Goal: Task Accomplishment & Management: Use online tool/utility

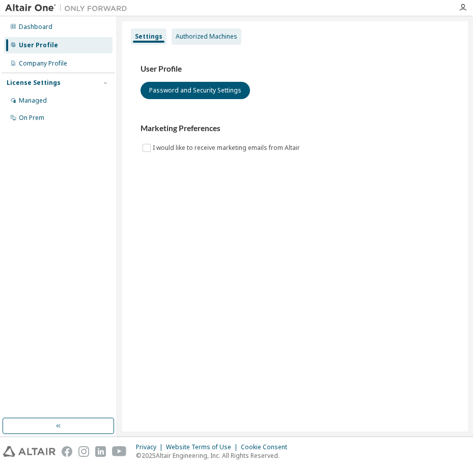
click at [218, 33] on div "Authorized Machines" at bounding box center [206, 37] width 62 height 8
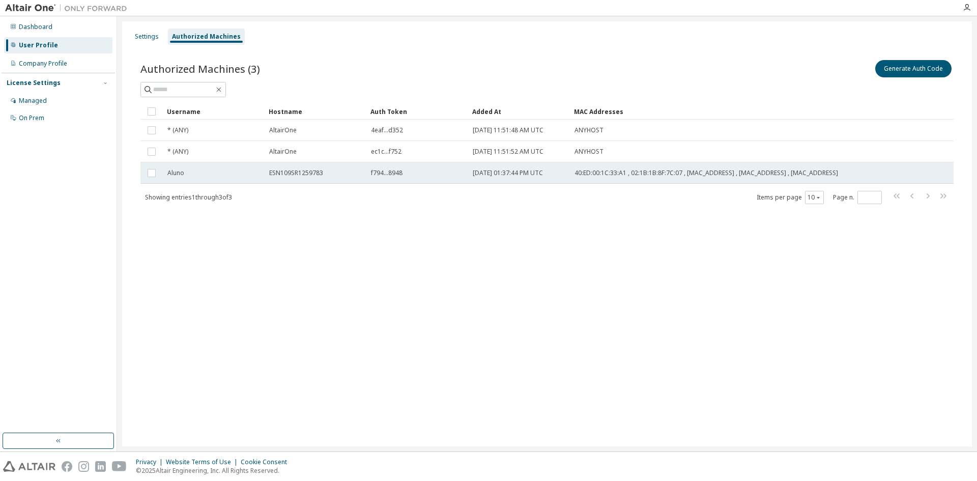
click at [371, 177] on td "f794...8948" at bounding box center [417, 172] width 102 height 21
click at [380, 175] on span "f794...8948" at bounding box center [387, 173] width 32 height 8
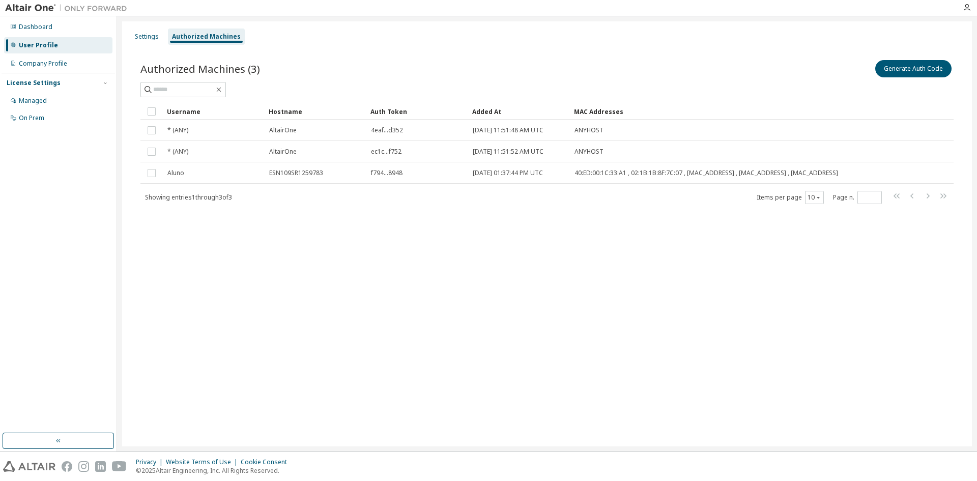
click at [380, 175] on span "f794...8948" at bounding box center [387, 173] width 32 height 8
click at [472, 68] on button "Generate Auth Code" at bounding box center [913, 68] width 76 height 17
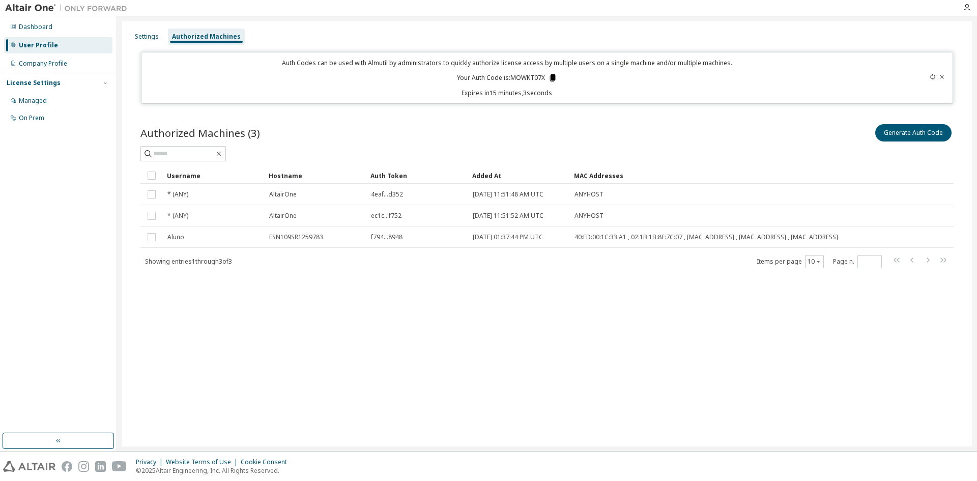
click at [472, 79] on icon at bounding box center [553, 77] width 6 height 7
